Goal: Navigation & Orientation: Find specific page/section

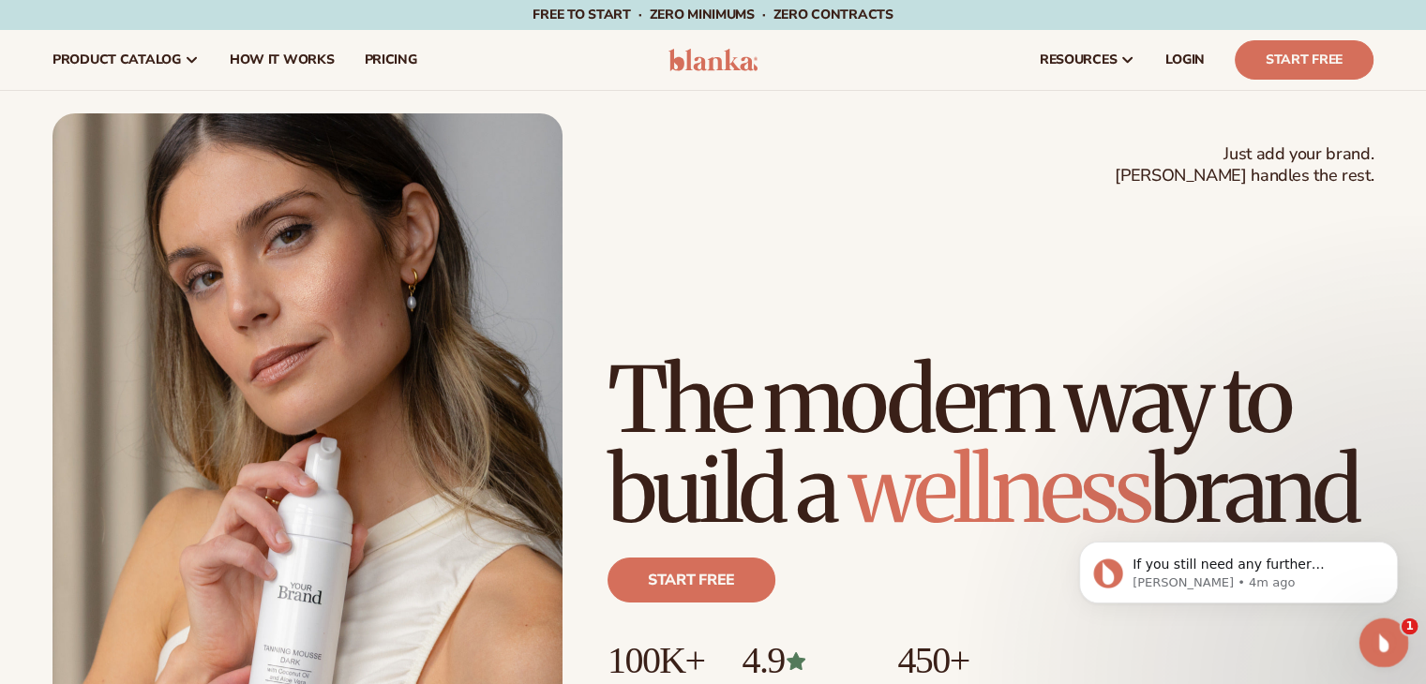
click at [1380, 631] on icon "Open Intercom Messenger" at bounding box center [1381, 640] width 31 height 31
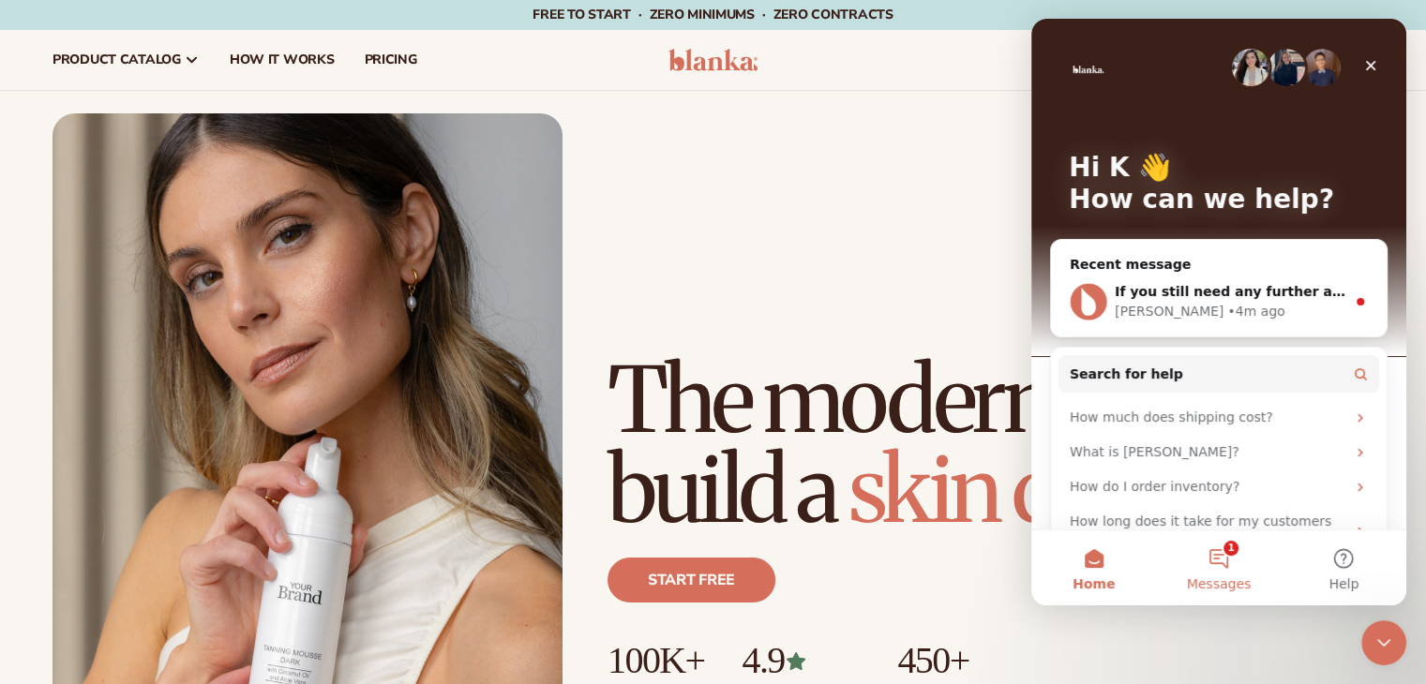
click at [1225, 555] on button "1 Messages" at bounding box center [1218, 568] width 125 height 75
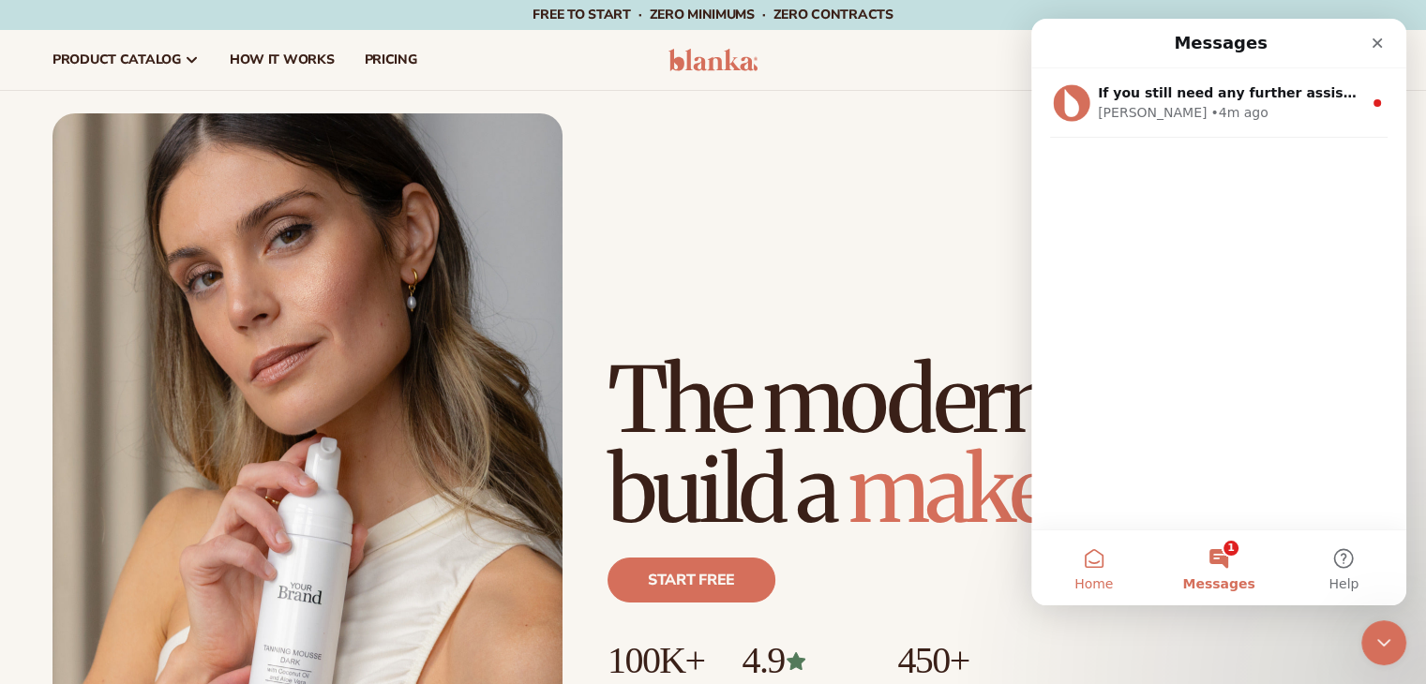
click at [1091, 551] on button "Home" at bounding box center [1093, 568] width 125 height 75
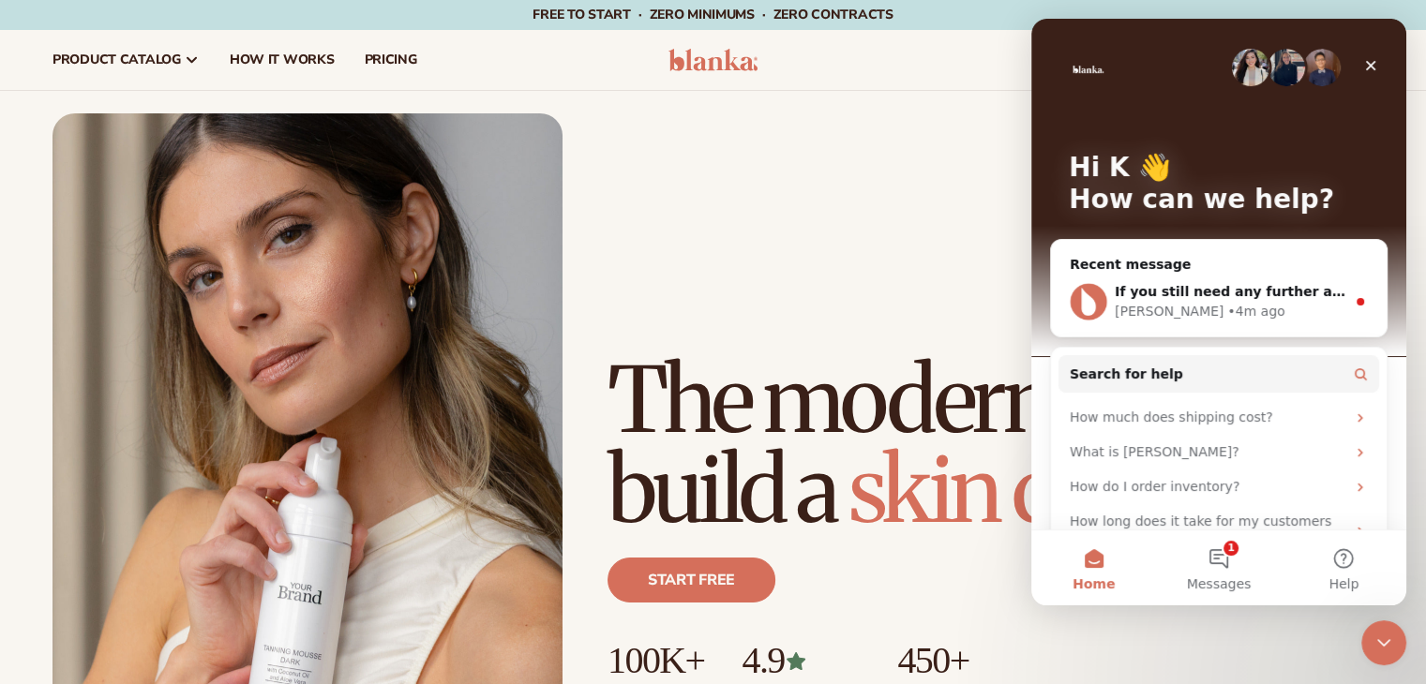
scroll to position [46, 0]
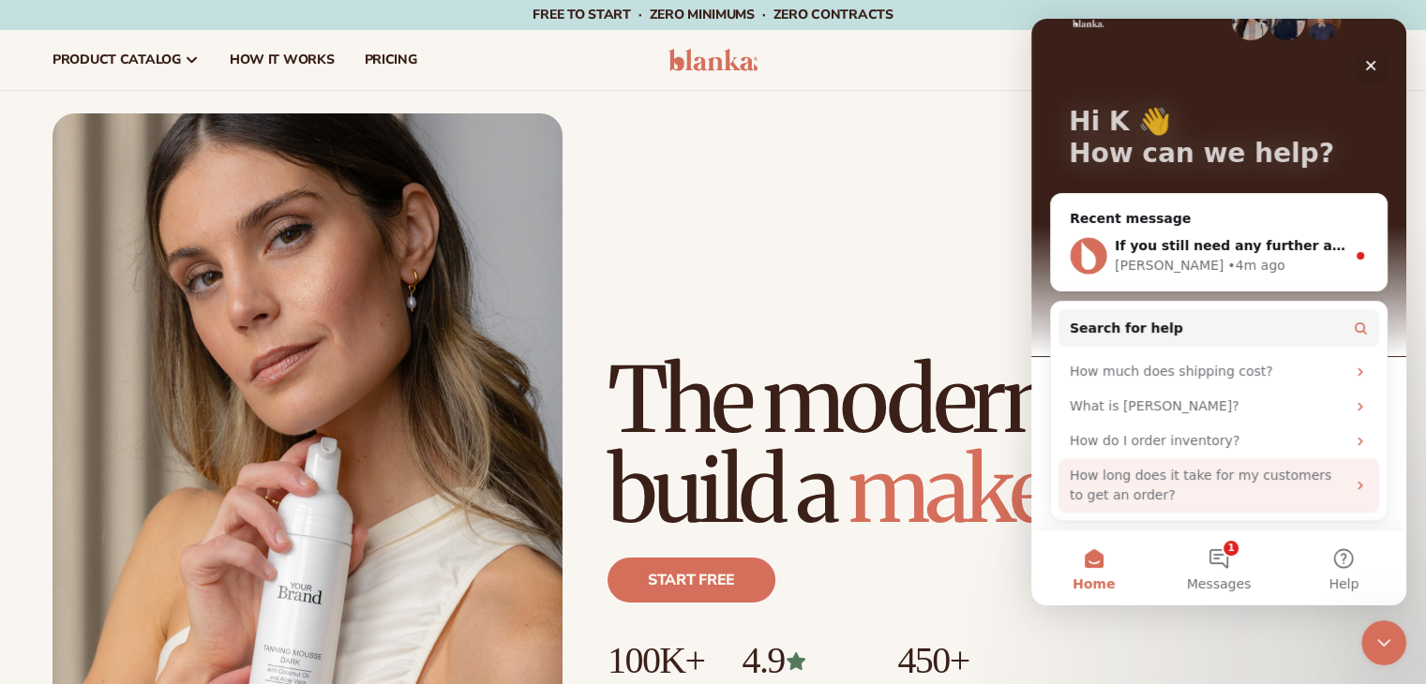
click at [1353, 484] on icon "Intercom messenger" at bounding box center [1360, 485] width 15 height 15
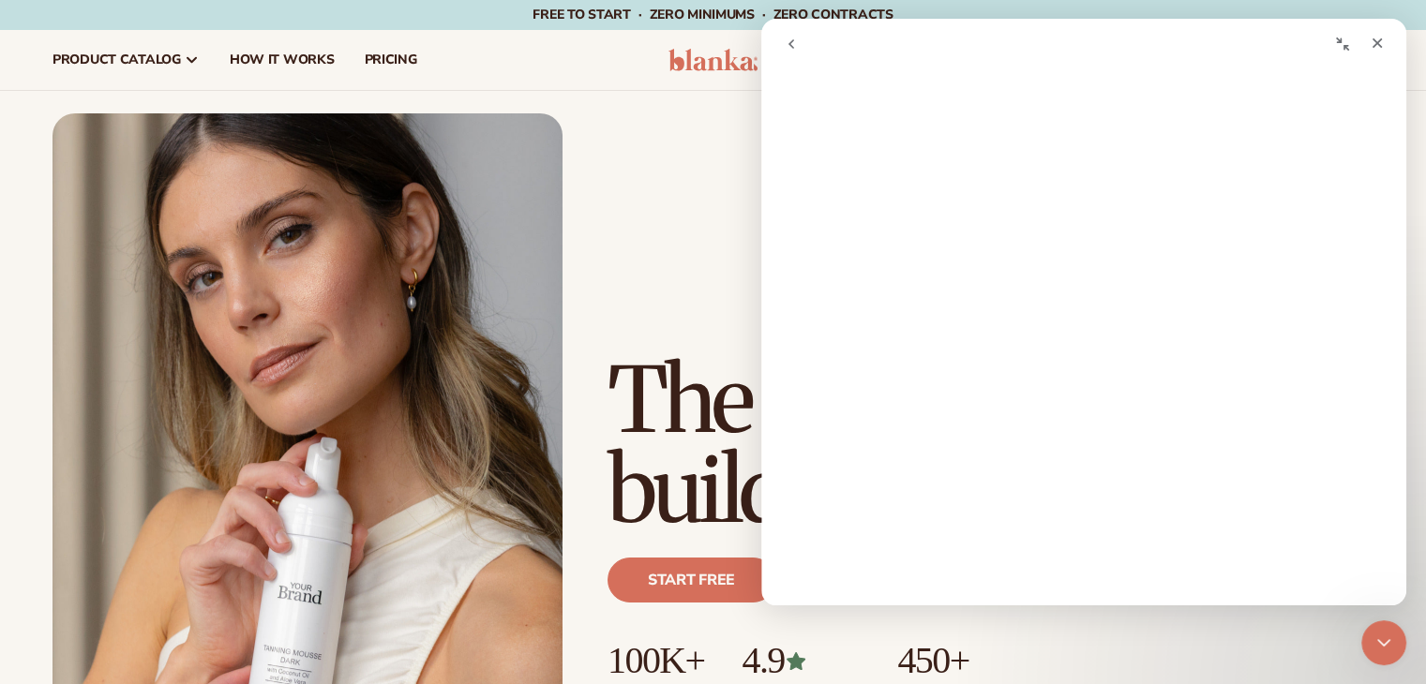
scroll to position [0, 0]
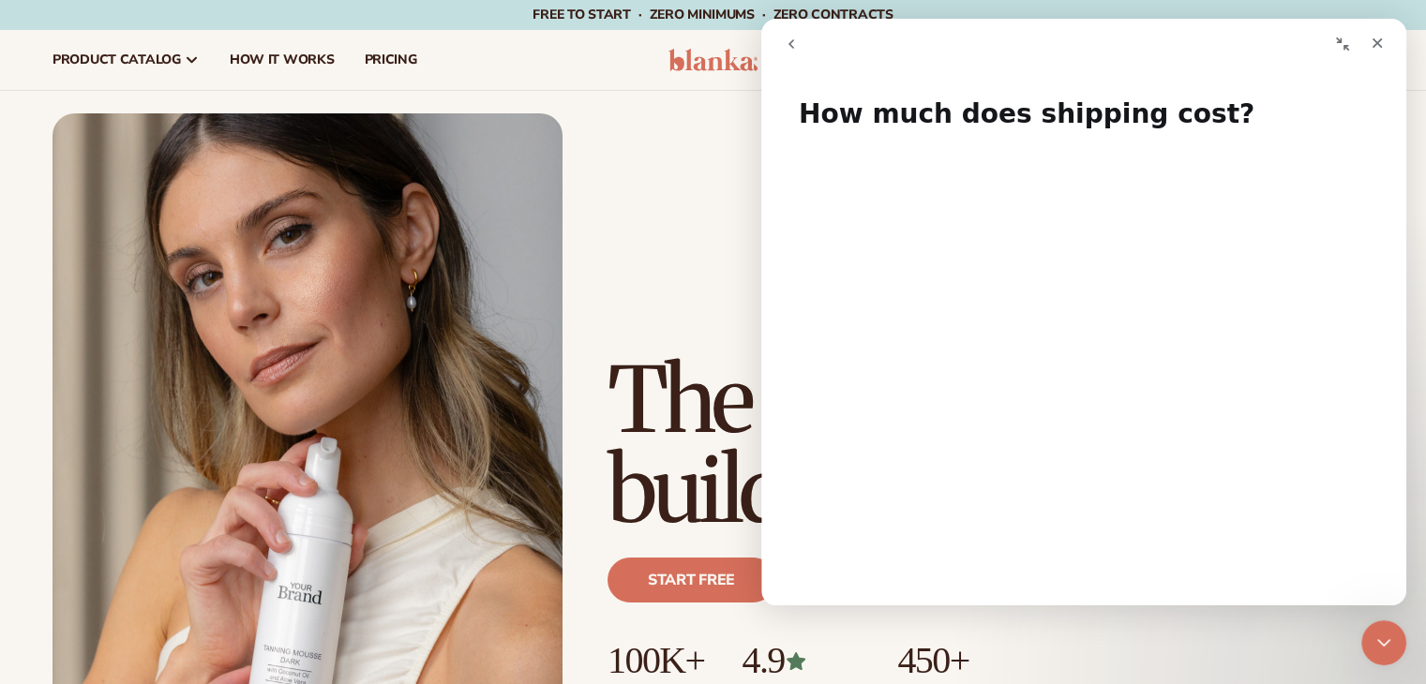
click at [786, 41] on icon "go back" at bounding box center [791, 44] width 15 height 15
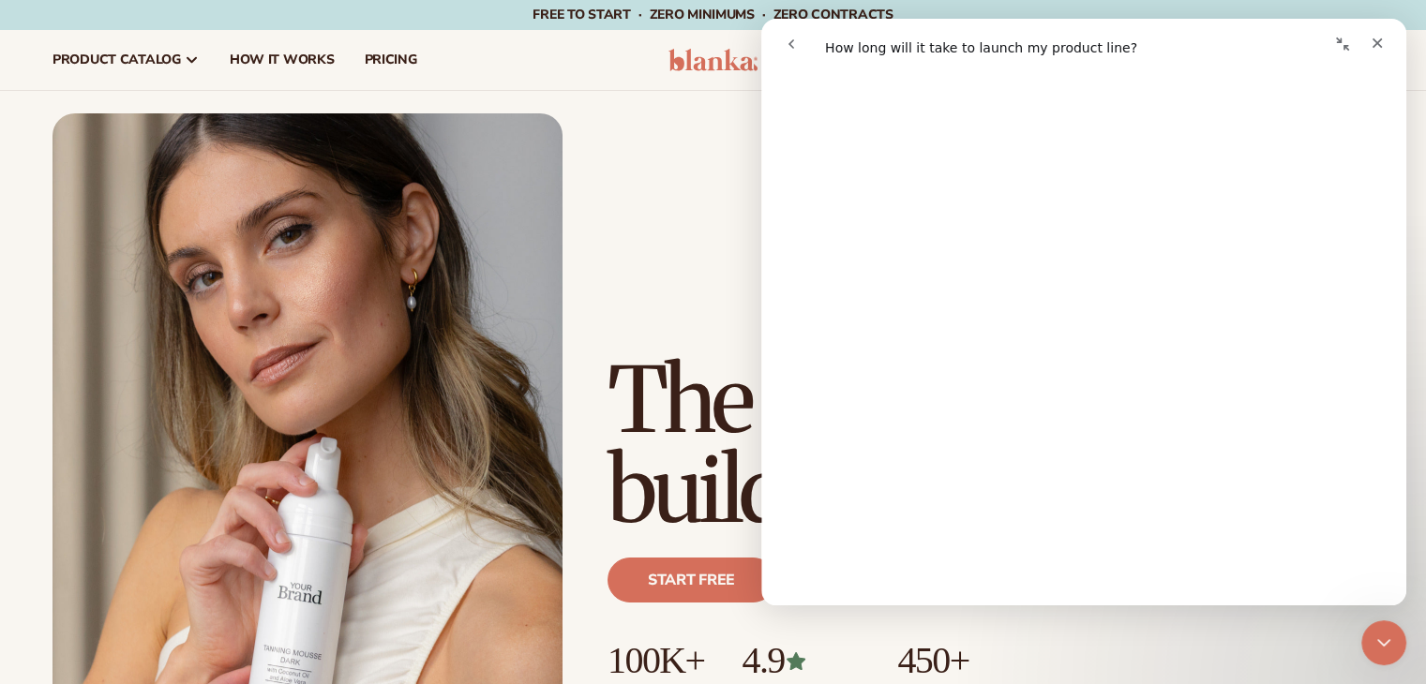
scroll to position [428, 0]
drag, startPoint x: 1399, startPoint y: 140, endPoint x: 2168, endPoint y: 293, distance: 784.1
click at [699, 157] on div "Just add your brand. Blanka handles the rest. beauty,[MEDICAL_DATA],wellness,ma…" at bounding box center [713, 434] width 1321 height 643
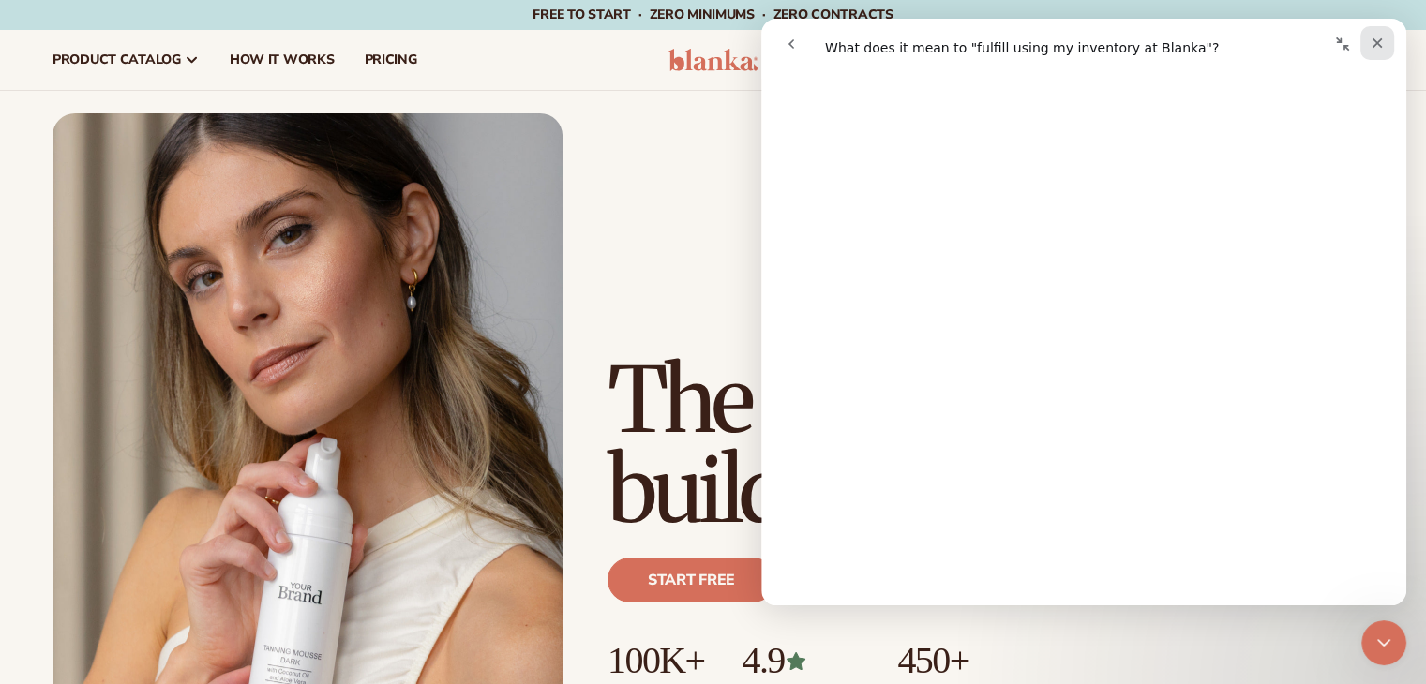
click at [1376, 38] on div "Close" at bounding box center [1377, 43] width 34 height 34
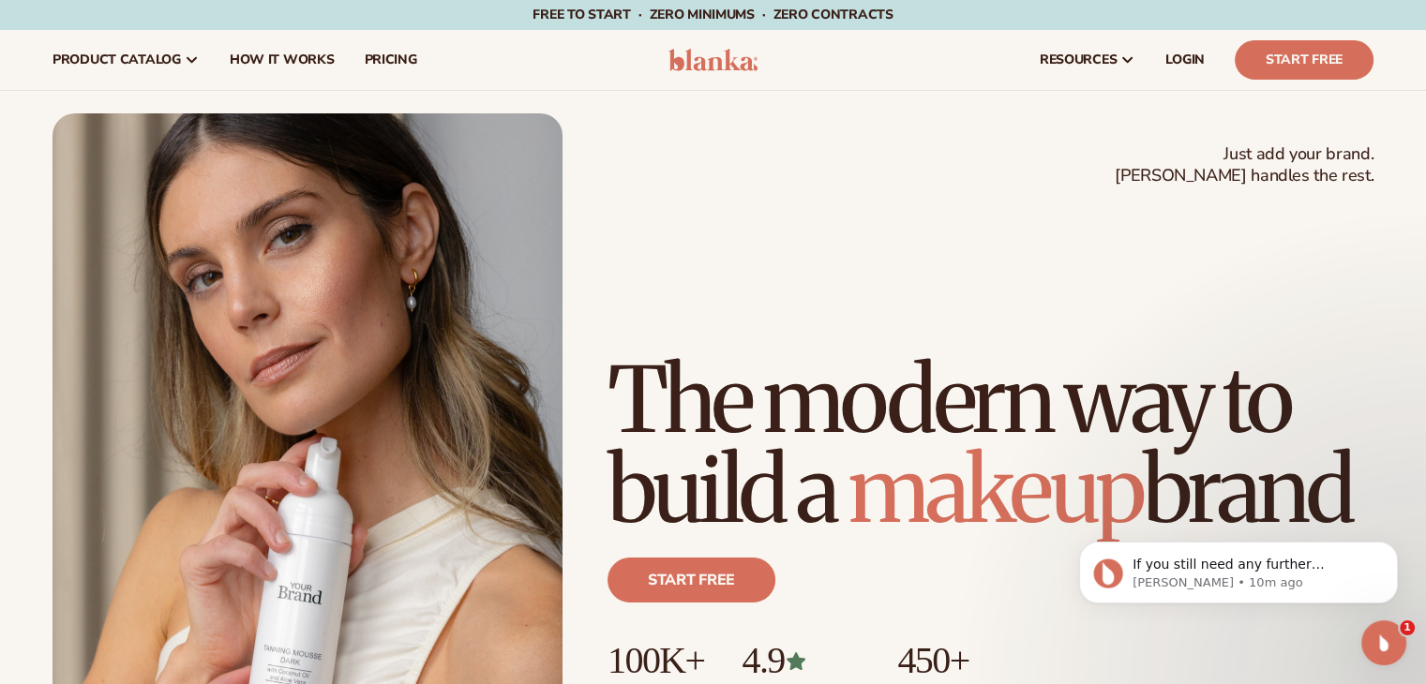
scroll to position [0, 0]
click at [1359, 631] on div "Open Intercom Messenger" at bounding box center [1381, 640] width 45 height 45
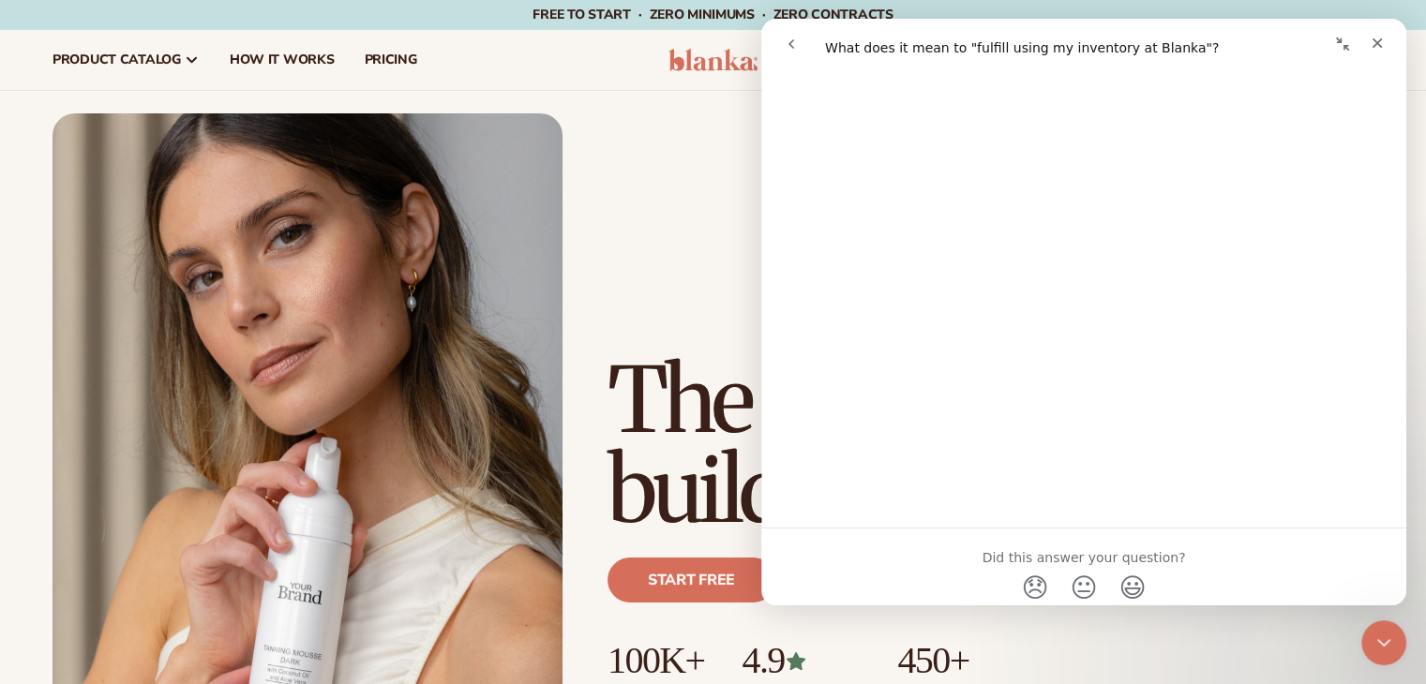
scroll to position [1473, 0]
click at [1048, 587] on div "Open in help center" at bounding box center [1083, 584] width 645 height 46
click at [1051, 580] on link "Open in help center" at bounding box center [1084, 578] width 150 height 15
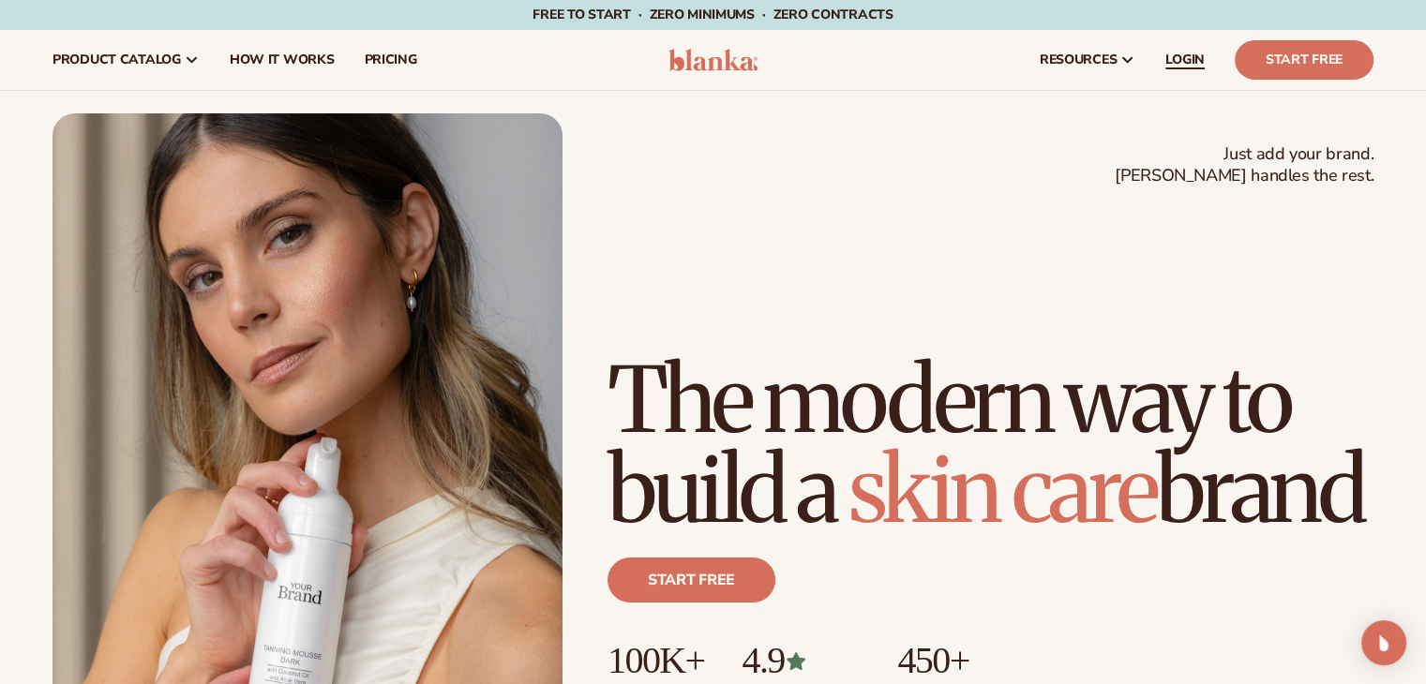
click at [1194, 53] on span "LOGIN" at bounding box center [1184, 60] width 39 height 15
